Goal: Task Accomplishment & Management: Manage account settings

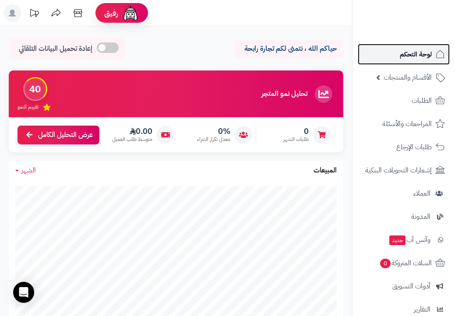
click at [401, 54] on span "لوحة التحكم" at bounding box center [416, 54] width 32 height 12
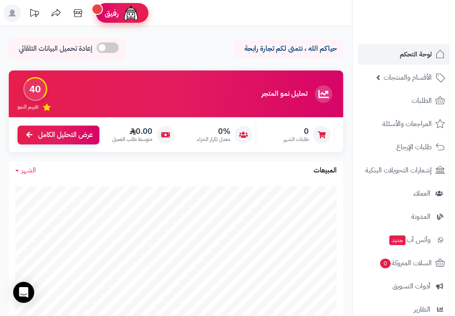
click at [108, 11] on span "رفيق" at bounding box center [112, 13] width 14 height 11
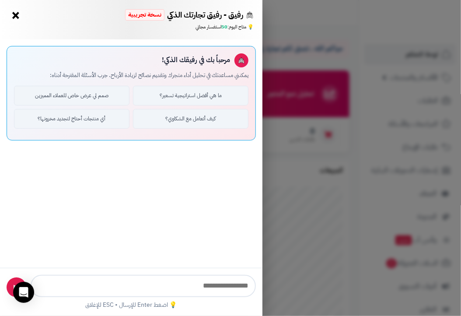
click at [17, 15] on button "×" at bounding box center [16, 15] width 14 height 14
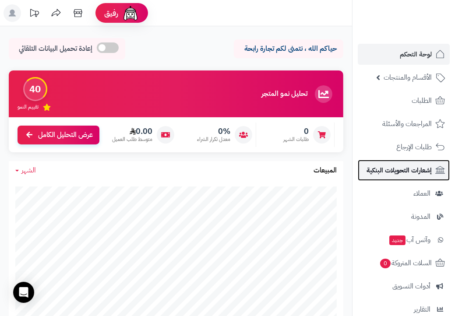
click at [388, 176] on span "إشعارات التحويلات البنكية" at bounding box center [398, 170] width 65 height 12
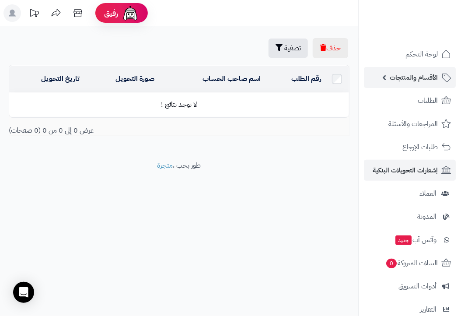
click at [399, 76] on span "الأقسام والمنتجات" at bounding box center [414, 77] width 48 height 12
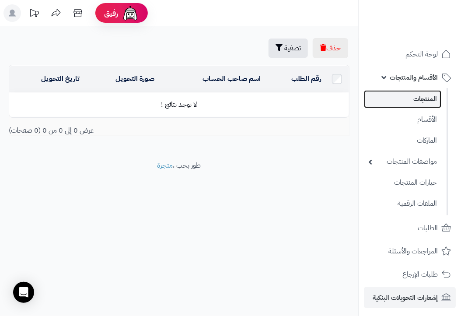
click at [418, 99] on link "المنتجات" at bounding box center [402, 99] width 77 height 18
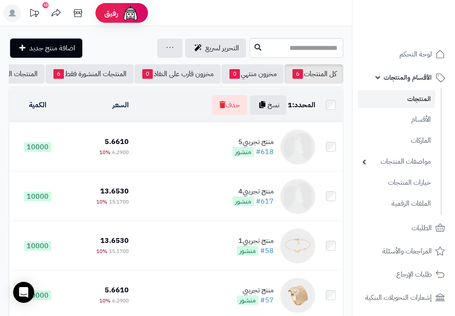
click at [331, 160] on td at bounding box center [331, 147] width 24 height 49
click at [299, 75] on span "6" at bounding box center [297, 74] width 11 height 10
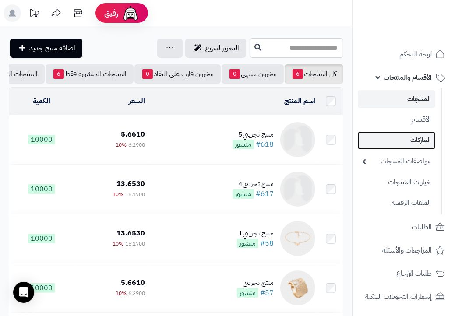
click at [394, 138] on link "الماركات" at bounding box center [396, 140] width 77 height 18
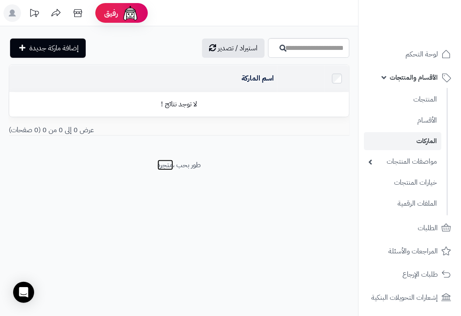
click at [165, 165] on link "متجرة" at bounding box center [166, 165] width 16 height 11
click at [382, 161] on link "مواصفات المنتجات" at bounding box center [402, 161] width 77 height 18
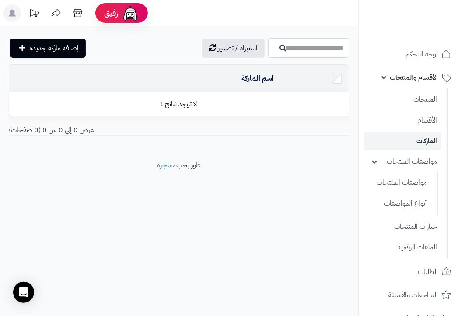
click at [11, 15] on icon at bounding box center [12, 13] width 7 height 7
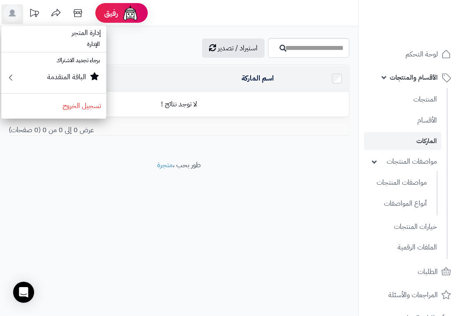
click at [68, 32] on span "إدارة المتجر" at bounding box center [87, 32] width 40 height 21
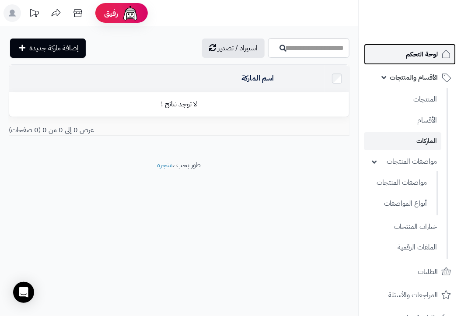
click at [401, 51] on link "لوحة التحكم" at bounding box center [410, 54] width 92 height 21
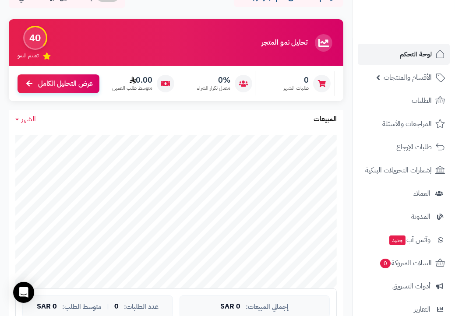
scroll to position [53, 0]
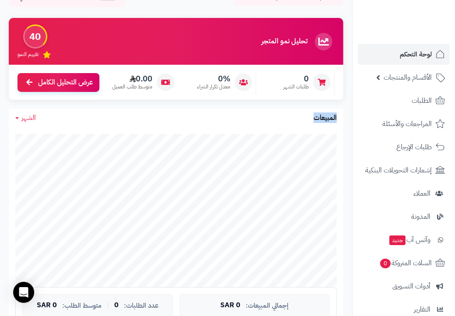
drag, startPoint x: 351, startPoint y: 115, endPoint x: 352, endPoint y: 163, distance: 47.7
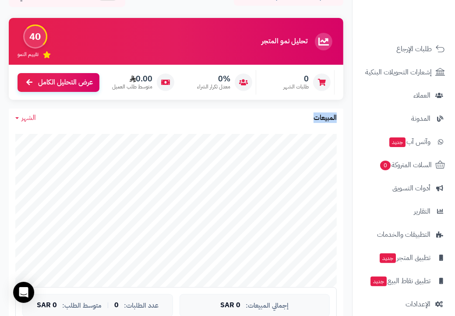
scroll to position [107, 0]
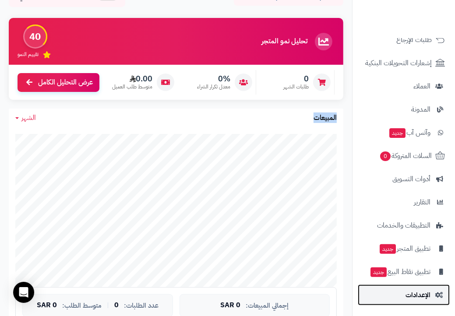
click at [419, 297] on span "الإعدادات" at bounding box center [417, 295] width 25 height 12
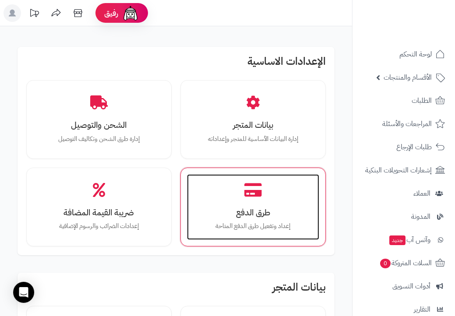
click at [254, 211] on h3 "طرق الدفع" at bounding box center [253, 212] width 115 height 9
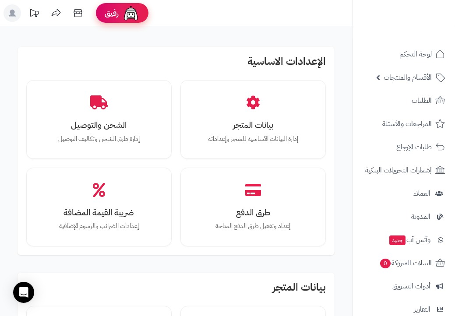
click at [119, 16] on div "رفيق" at bounding box center [122, 13] width 35 height 18
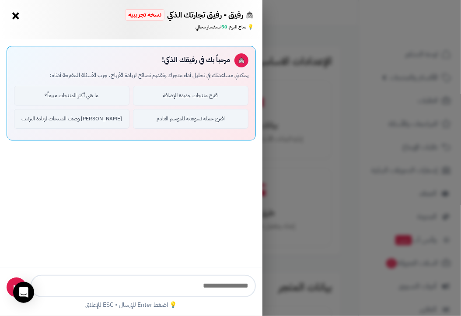
click at [419, 151] on div "رفيق - رفيق تجارتك الذكي نسخة تجريبية ⭐ تاجر متنامي × 💡 متاح اليوم: 50 استفسار …" at bounding box center [230, 158] width 461 height 316
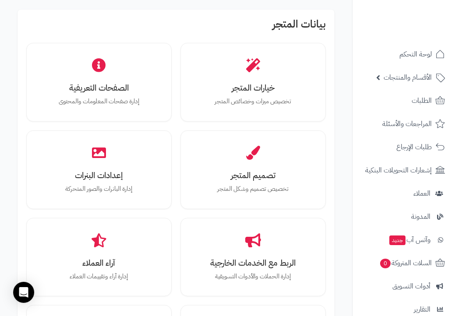
scroll to position [263, 0]
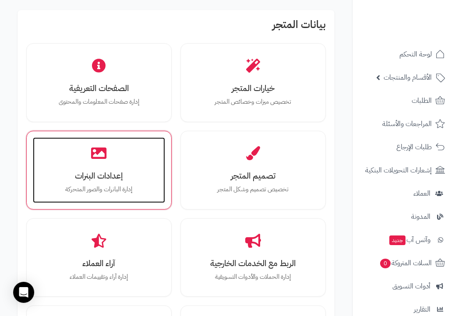
click at [81, 159] on div "إعدادات البنرات إدارة البانرات والصور المتحركة" at bounding box center [99, 170] width 132 height 66
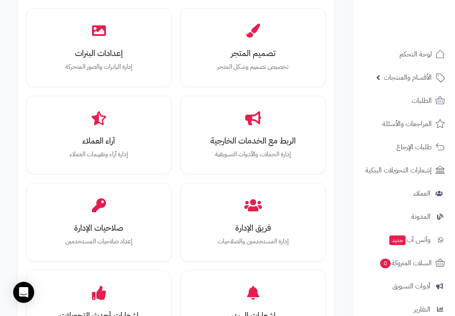
scroll to position [368, 0]
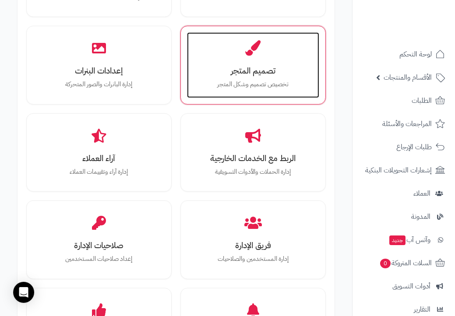
click at [263, 86] on p "تخصيص تصميم وشكل المتجر" at bounding box center [253, 85] width 115 height 10
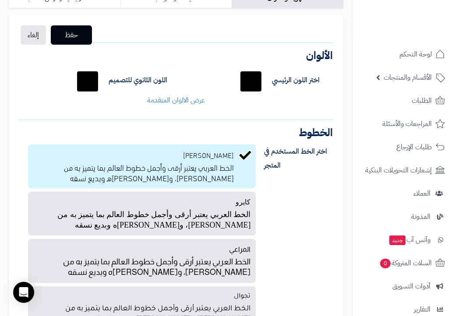
scroll to position [88, 0]
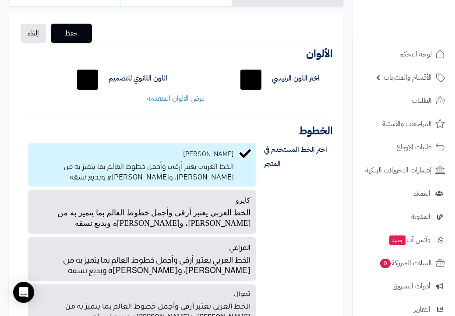
click at [87, 87] on input "*******" at bounding box center [88, 80] width 28 height 28
type input "*******"
click at [302, 211] on div "اختر الخط المستخدم في المتجر بالو عربي الخط العربي يعتبر أرقى وأجمل خطوط العالم…" at bounding box center [176, 237] width 327 height 202
click at [252, 81] on input "*******" at bounding box center [251, 80] width 28 height 28
type input "*******"
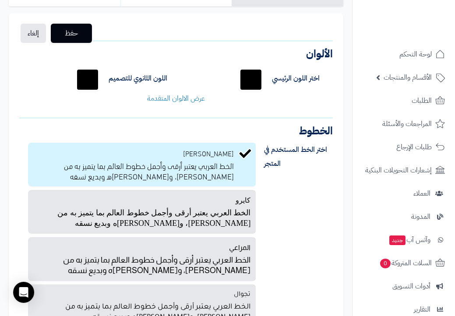
click at [208, 78] on div "اختر اللون الرئيسي ******* اللون الثانوي للتصميم ******* لون خلفية الجزء العلوي…" at bounding box center [176, 84] width 327 height 51
click at [72, 35] on span "حفظ" at bounding box center [71, 33] width 27 height 11
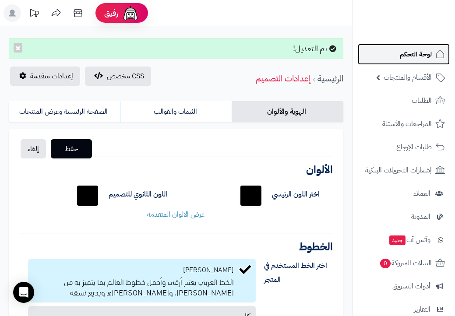
click at [398, 57] on link "لوحة التحكم" at bounding box center [404, 54] width 92 height 21
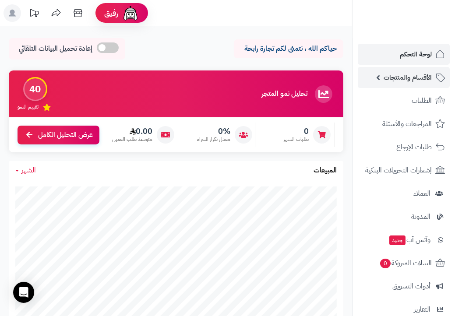
click at [378, 75] on link "الأقسام والمنتجات" at bounding box center [404, 77] width 92 height 21
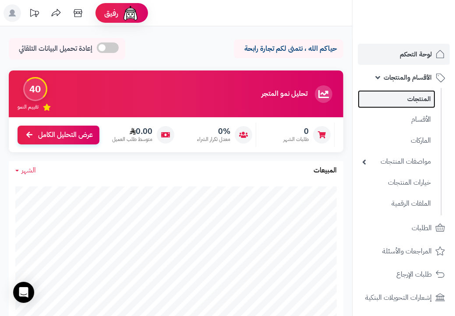
click at [389, 97] on link "المنتجات" at bounding box center [396, 99] width 77 height 18
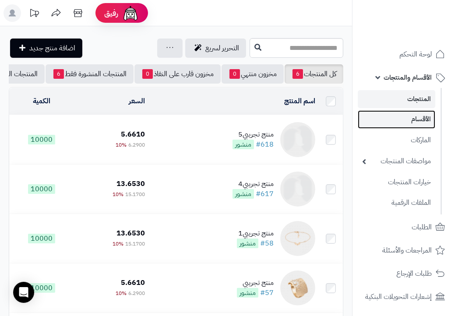
click at [402, 125] on link "الأقسام" at bounding box center [396, 119] width 77 height 18
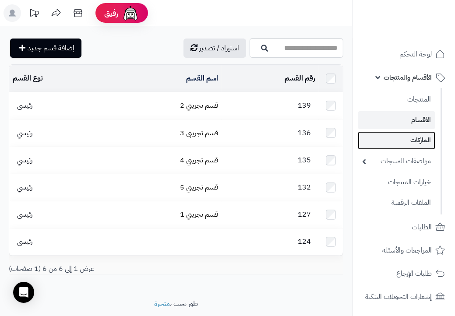
click at [401, 132] on link "الماركات" at bounding box center [396, 140] width 77 height 18
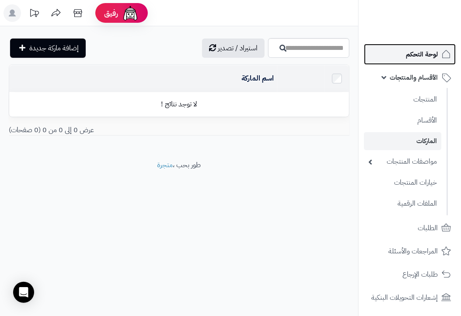
click at [422, 49] on span "لوحة التحكم" at bounding box center [422, 54] width 32 height 12
